Goal: Use online tool/utility: Utilize a website feature to perform a specific function

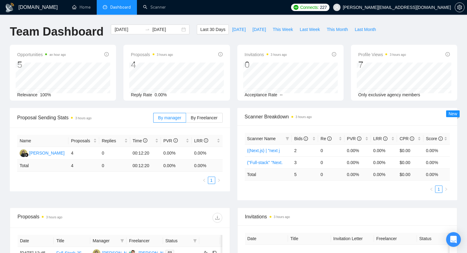
scroll to position [92, 0]
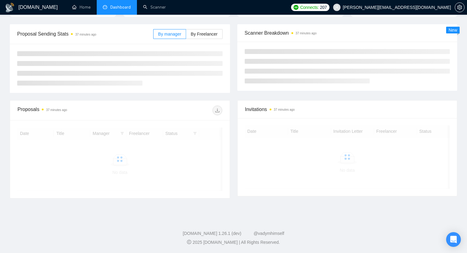
scroll to position [92, 0]
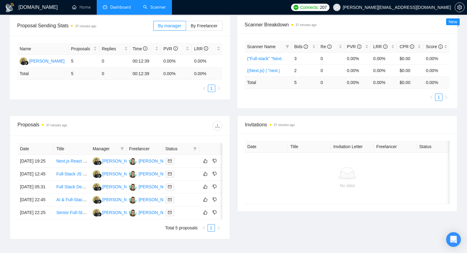
click at [159, 6] on link "Scanner" at bounding box center [154, 7] width 23 height 5
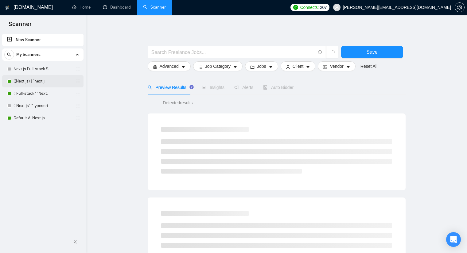
click at [37, 78] on link "((Next.js) | "next j" at bounding box center [43, 81] width 58 height 12
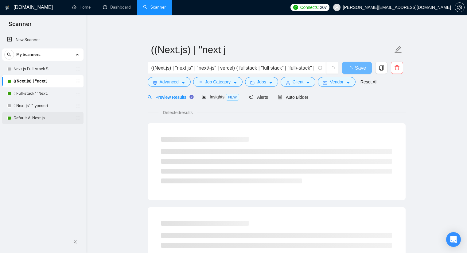
click at [35, 119] on link "Default AI Next.js" at bounding box center [43, 118] width 58 height 12
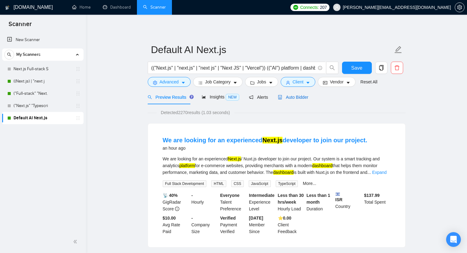
click at [294, 97] on span "Auto Bidder" at bounding box center [293, 97] width 30 height 5
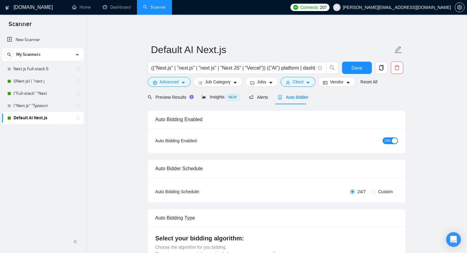
checkbox input "true"
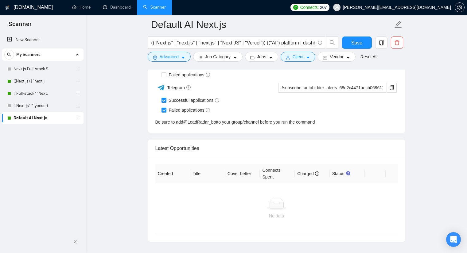
scroll to position [1595, 0]
